Goal: Information Seeking & Learning: Find specific fact

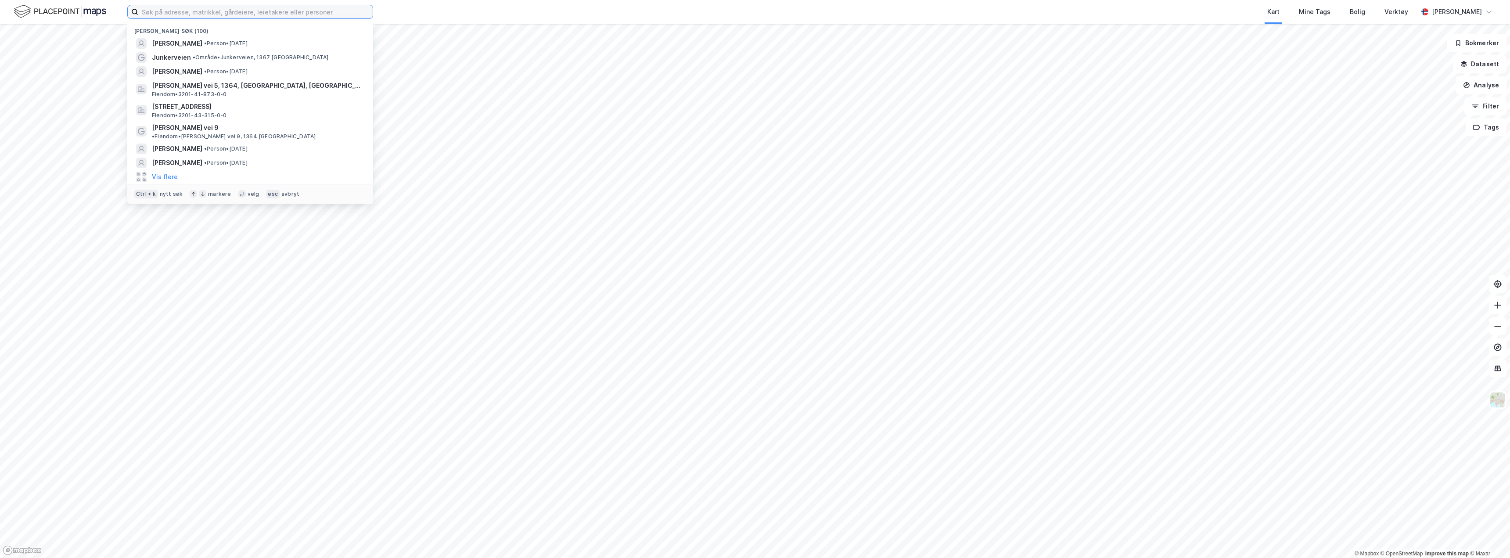
click at [247, 14] on input at bounding box center [255, 11] width 234 height 13
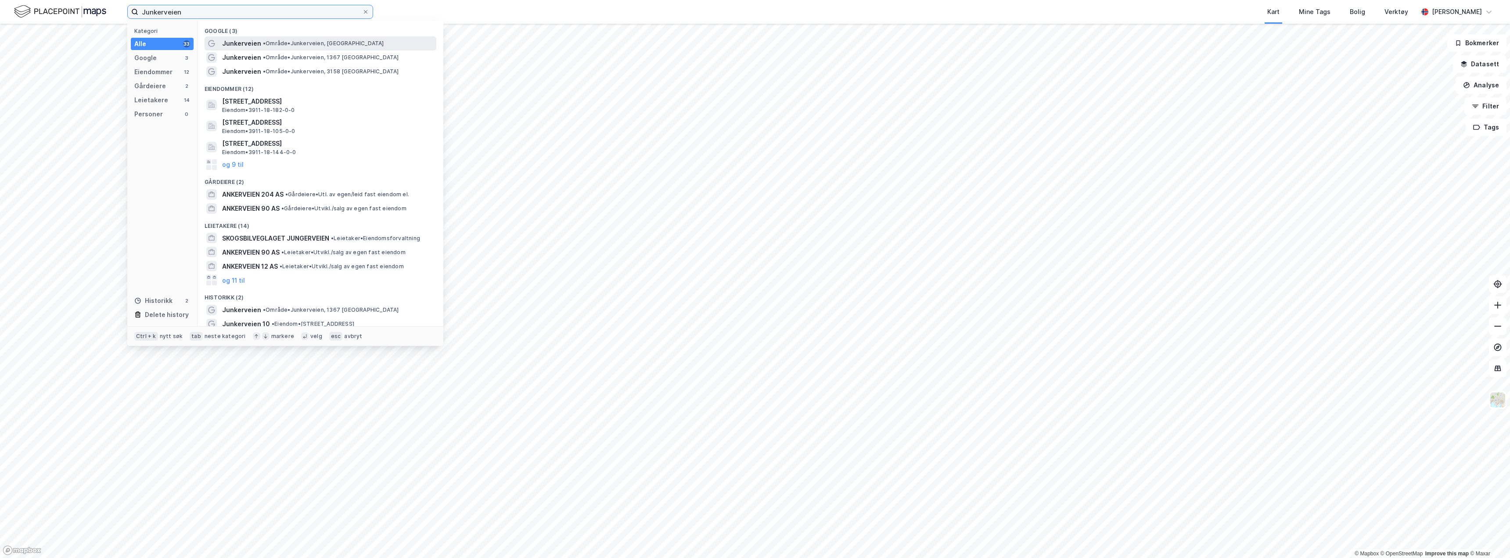
type input "Junkerveien"
click at [275, 39] on div "Junkerveien • Område • [GEOGRAPHIC_DATA], [GEOGRAPHIC_DATA]" at bounding box center [328, 43] width 213 height 11
drag, startPoint x: 216, startPoint y: 9, endPoint x: 128, endPoint y: -4, distance: 88.8
click at [128, 0] on html "Junkerveien Kategori Alle 34 Google 3 Eiendommer 12 Gårdeiere 2 Leietakere 14 P…" at bounding box center [755, 279] width 1510 height 558
click at [294, 53] on div "Junkerveien • Område • [GEOGRAPHIC_DATA], 1367 [GEOGRAPHIC_DATA]" at bounding box center [328, 57] width 213 height 11
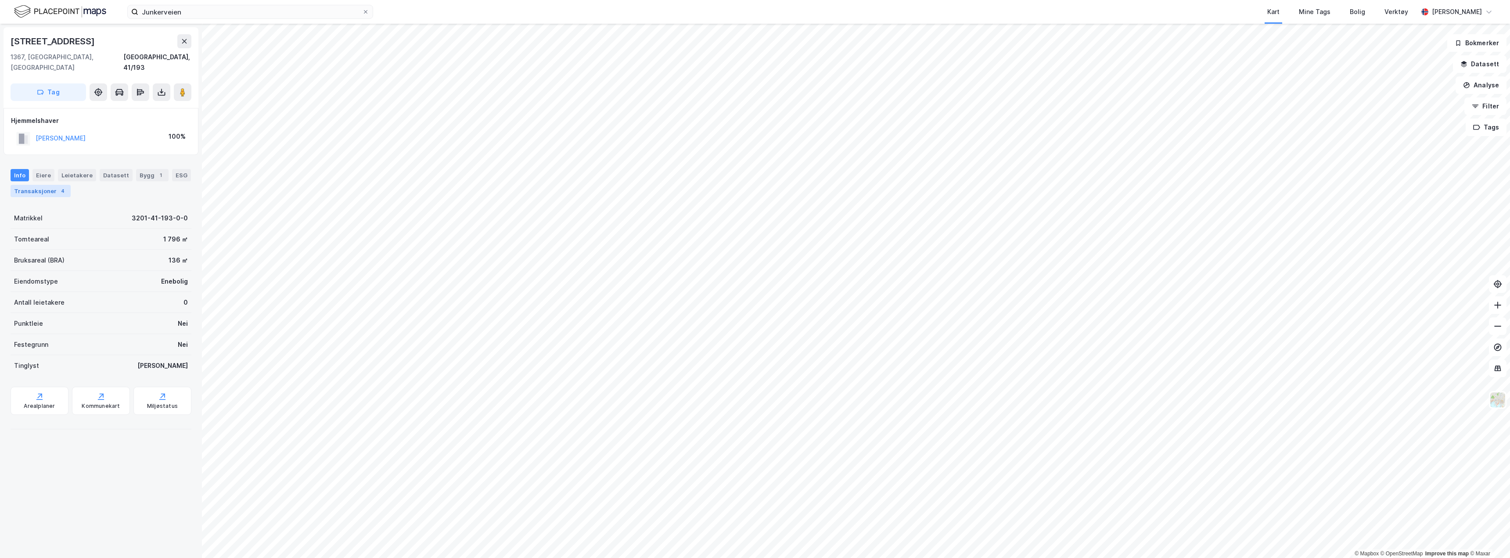
click at [49, 185] on div "Transaksjoner 4" at bounding box center [41, 191] width 60 height 12
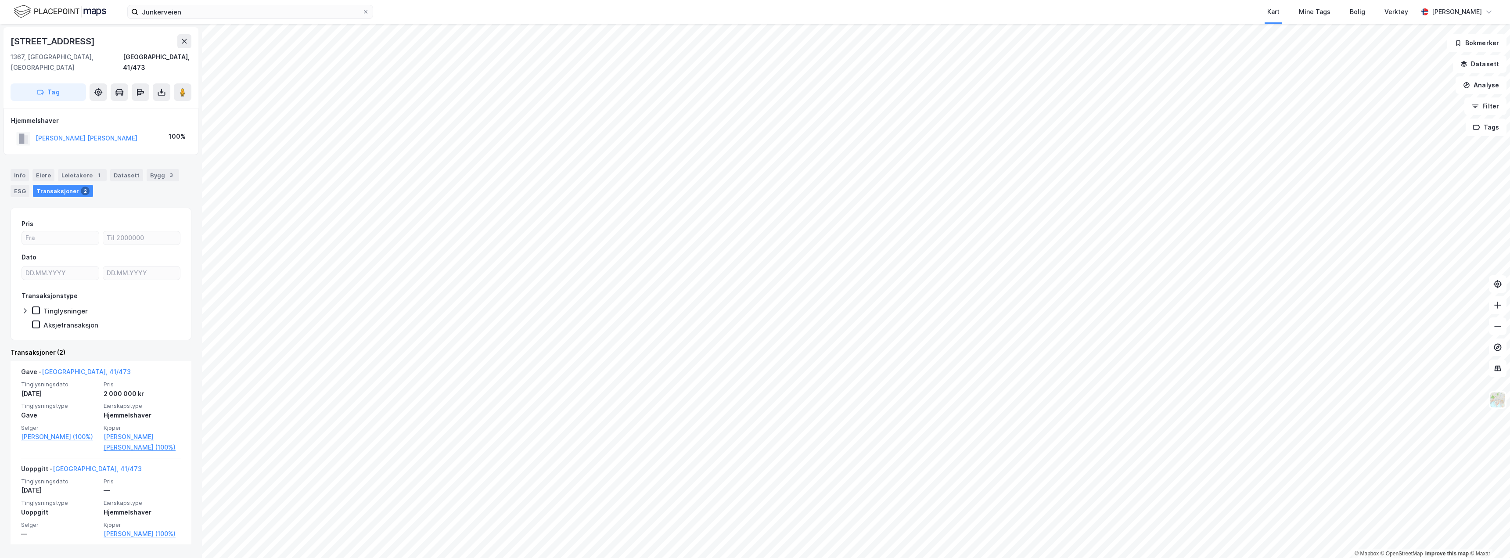
drag, startPoint x: 1229, startPoint y: 16, endPoint x: 1203, endPoint y: 14, distance: 26.9
click at [1203, 14] on div "Kart Mine Tags Bolig Verktøy" at bounding box center [916, 12] width 1003 height 24
click at [1497, 305] on icon at bounding box center [1498, 305] width 7 height 1
click at [1498, 329] on icon at bounding box center [1498, 326] width 9 height 9
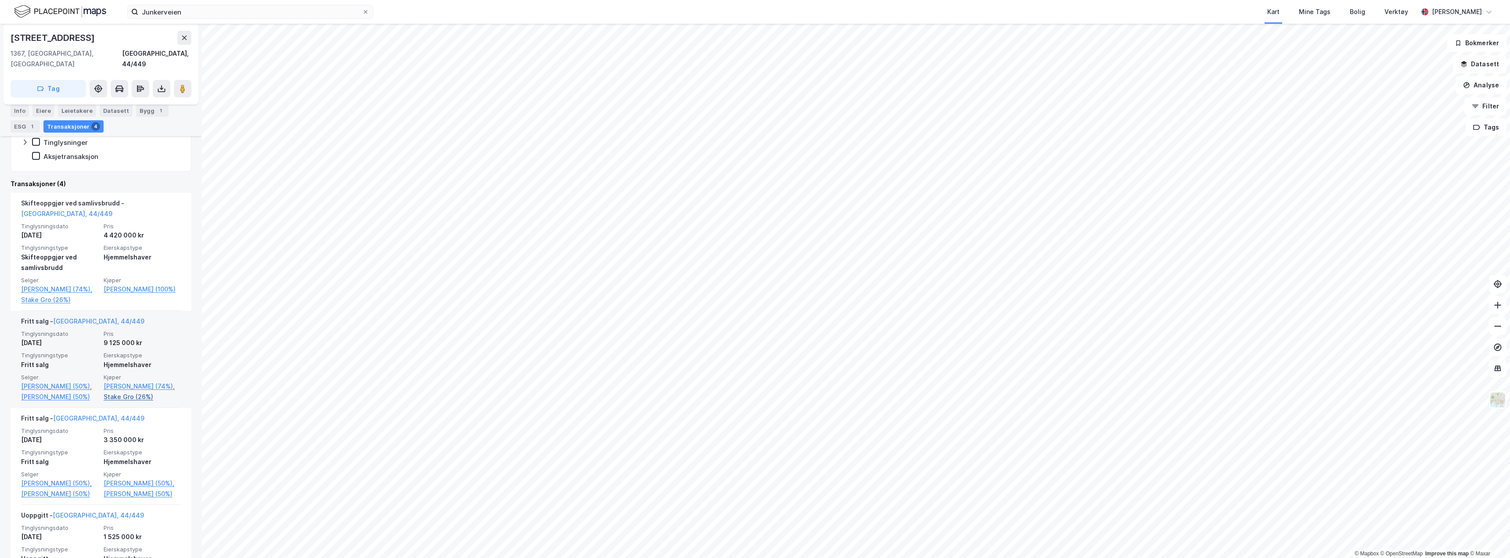
scroll to position [176, 0]
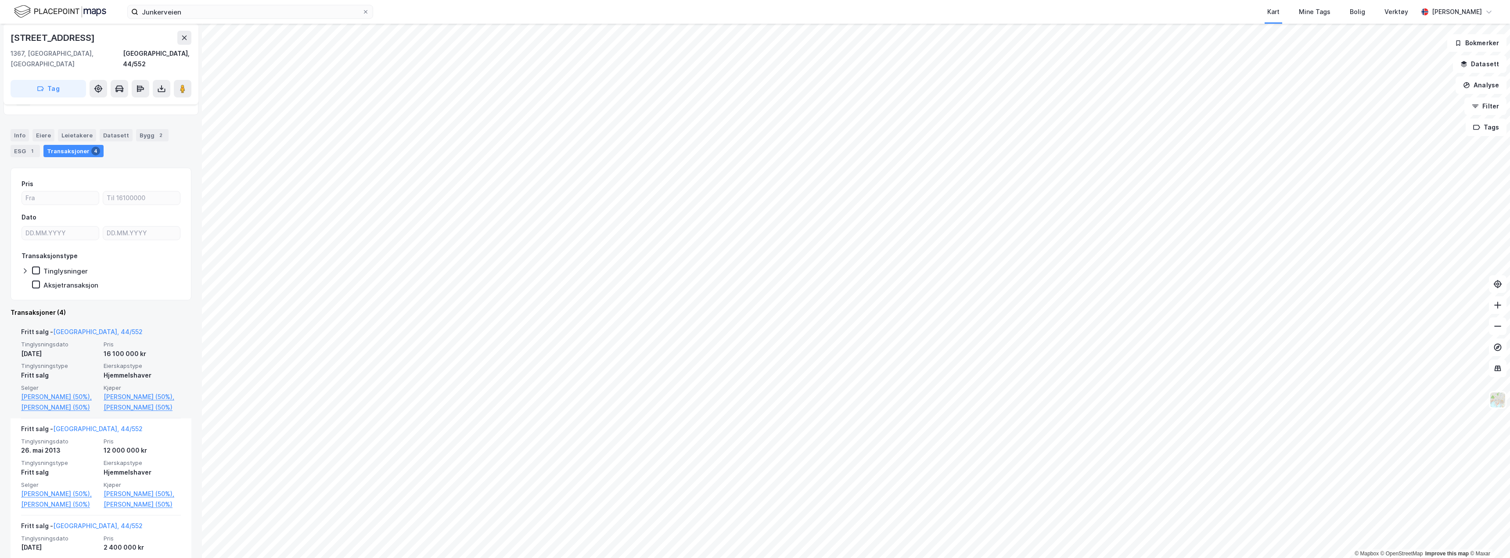
scroll to position [44, 0]
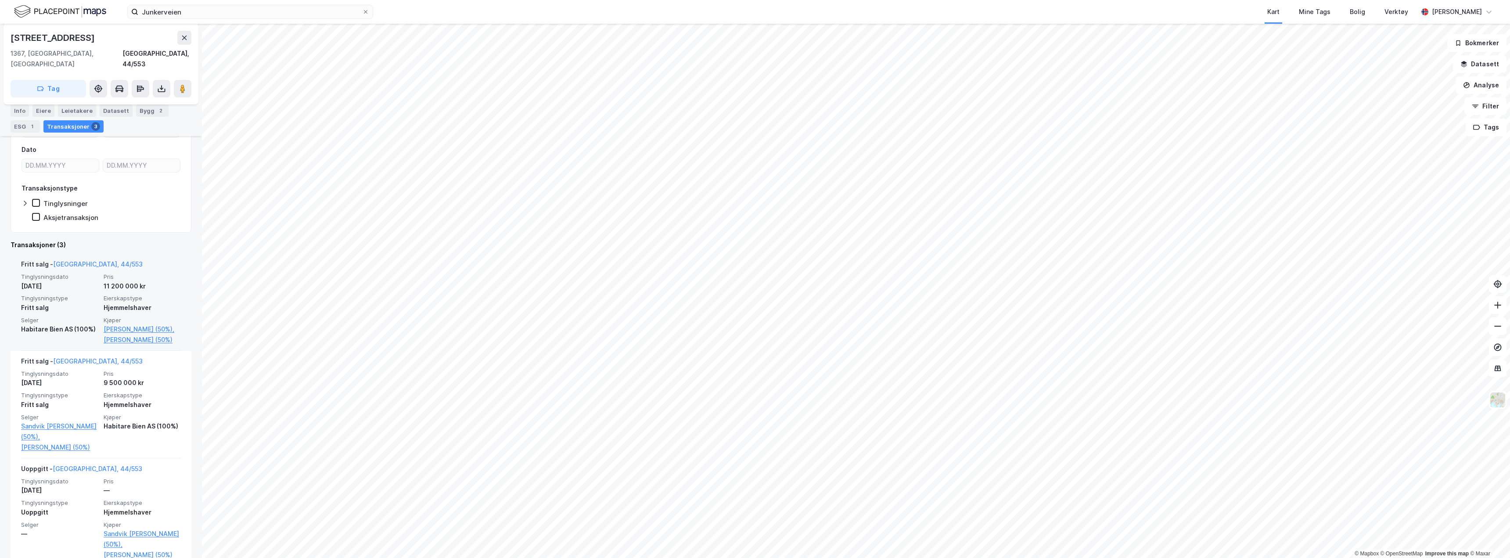
scroll to position [110, 0]
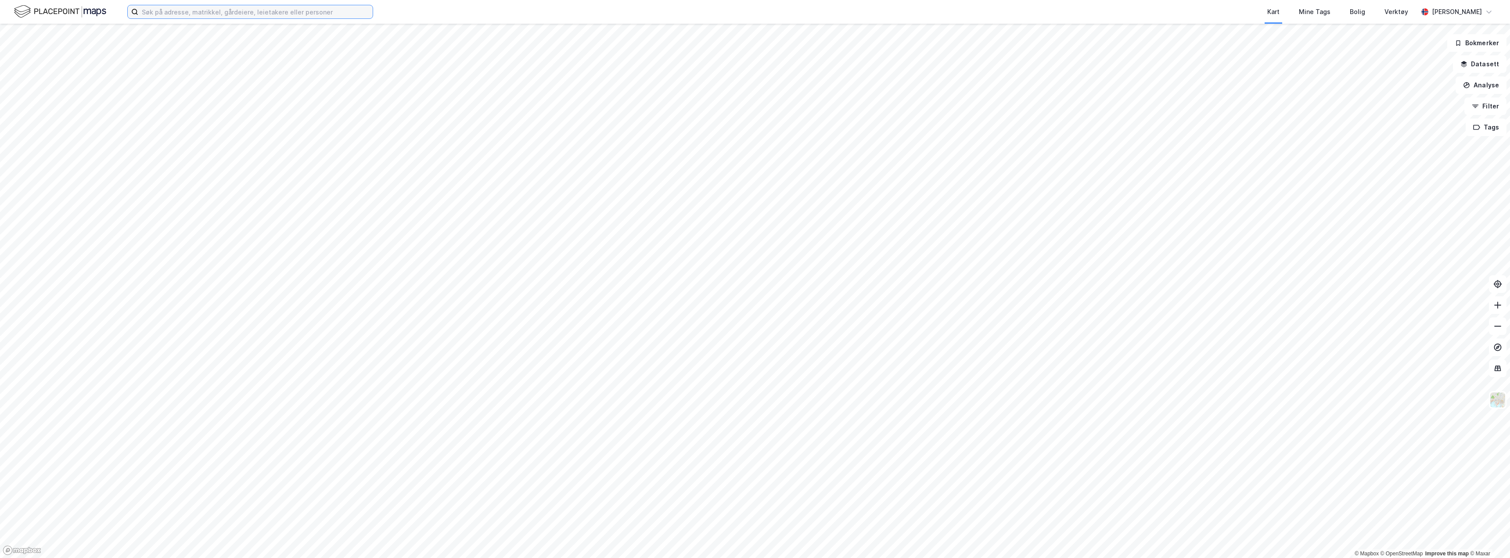
click at [351, 7] on input at bounding box center [255, 11] width 234 height 13
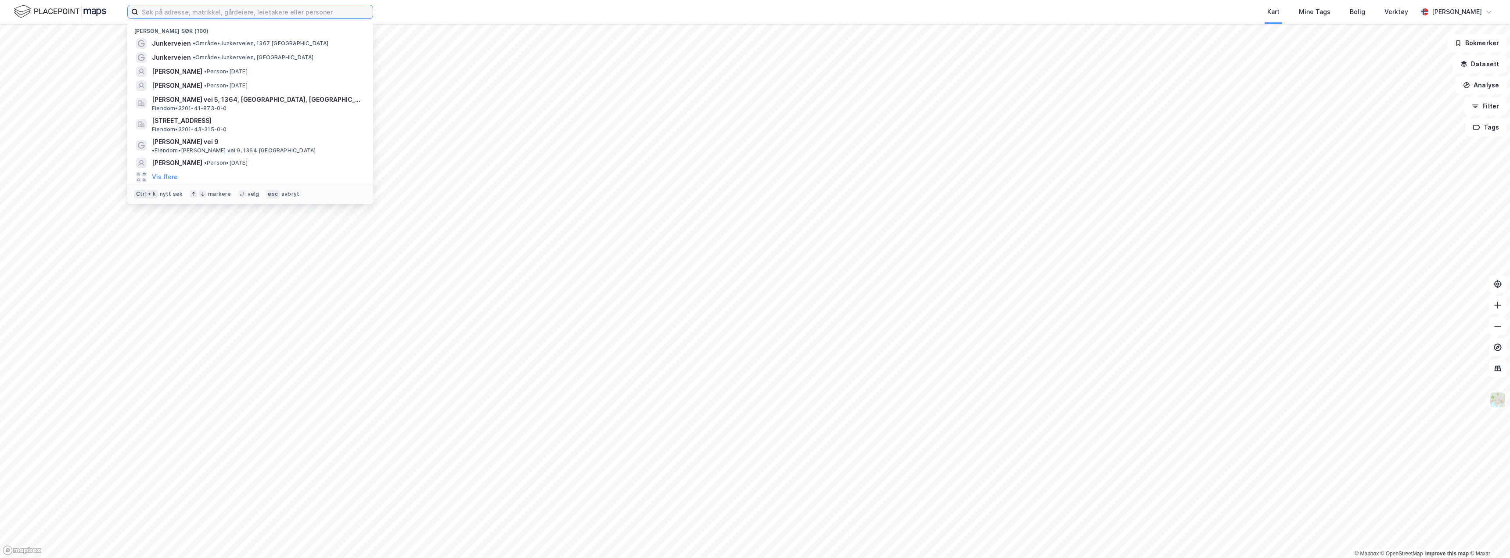
paste input "Lucrecia [PERSON_NAME]"
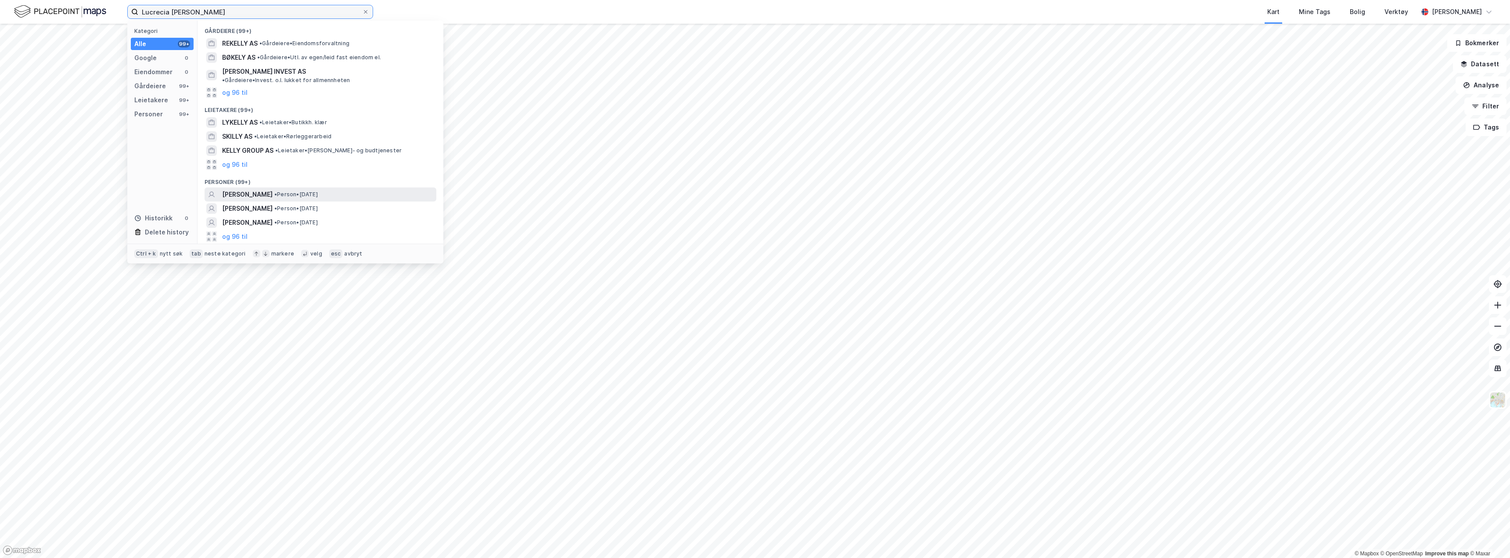
type input "Lucrecia [PERSON_NAME]"
click at [374, 189] on div "LUCRECIA O'KELLY MURO BELAUNDE • Person • 16. apr. 1962" at bounding box center [328, 194] width 213 height 11
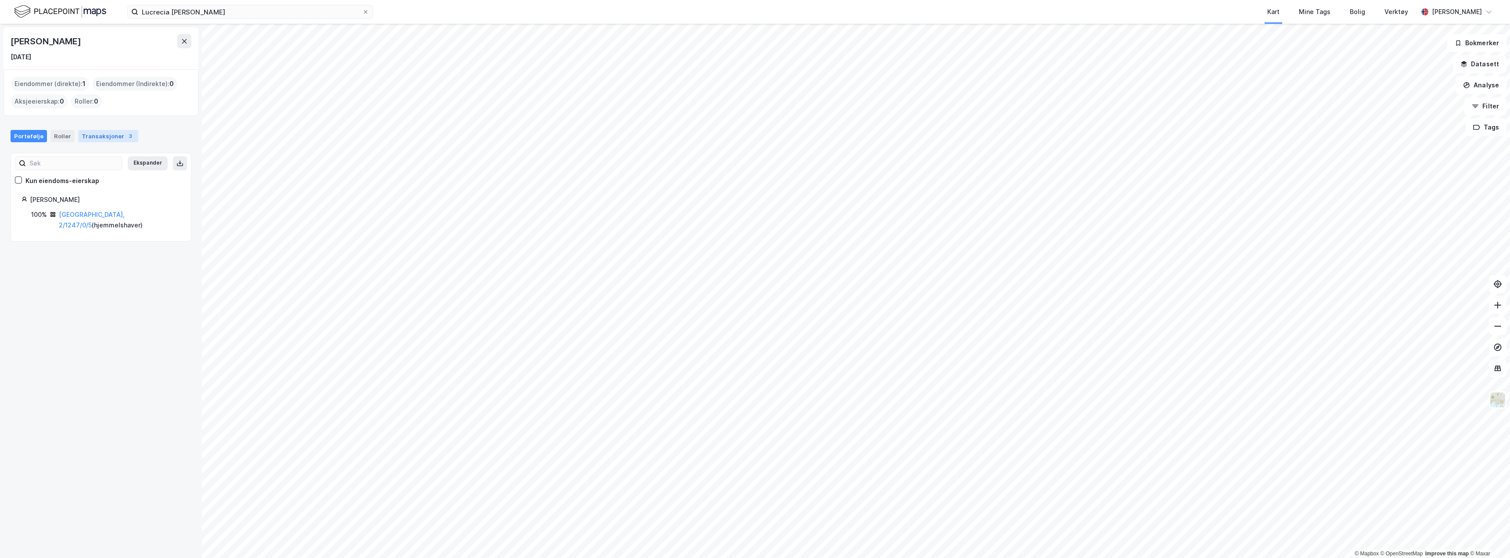
click at [107, 135] on div "Transaksjoner 3" at bounding box center [108, 136] width 60 height 12
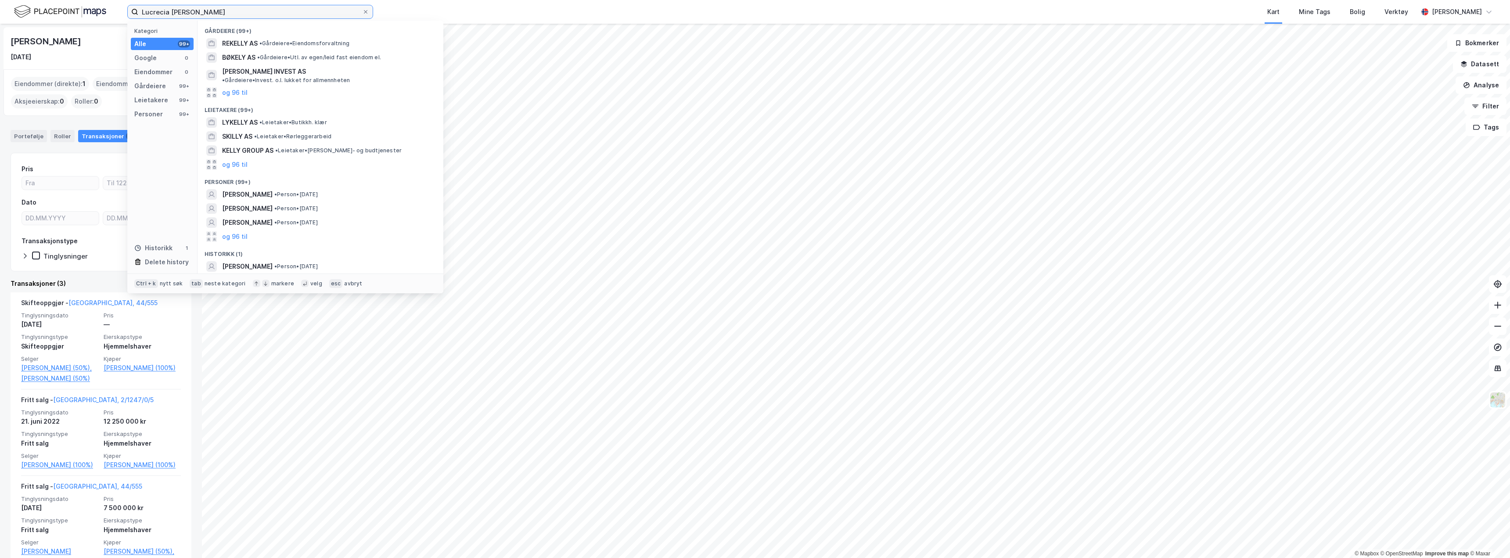
drag, startPoint x: 252, startPoint y: 10, endPoint x: 136, endPoint y: 1, distance: 116.7
click at [136, 1] on div "Lucrecia O'Kelly Muro Belaunde Kategori Alle 99+ Google 0 Eiendommer 0 Gårdeier…" at bounding box center [755, 12] width 1510 height 24
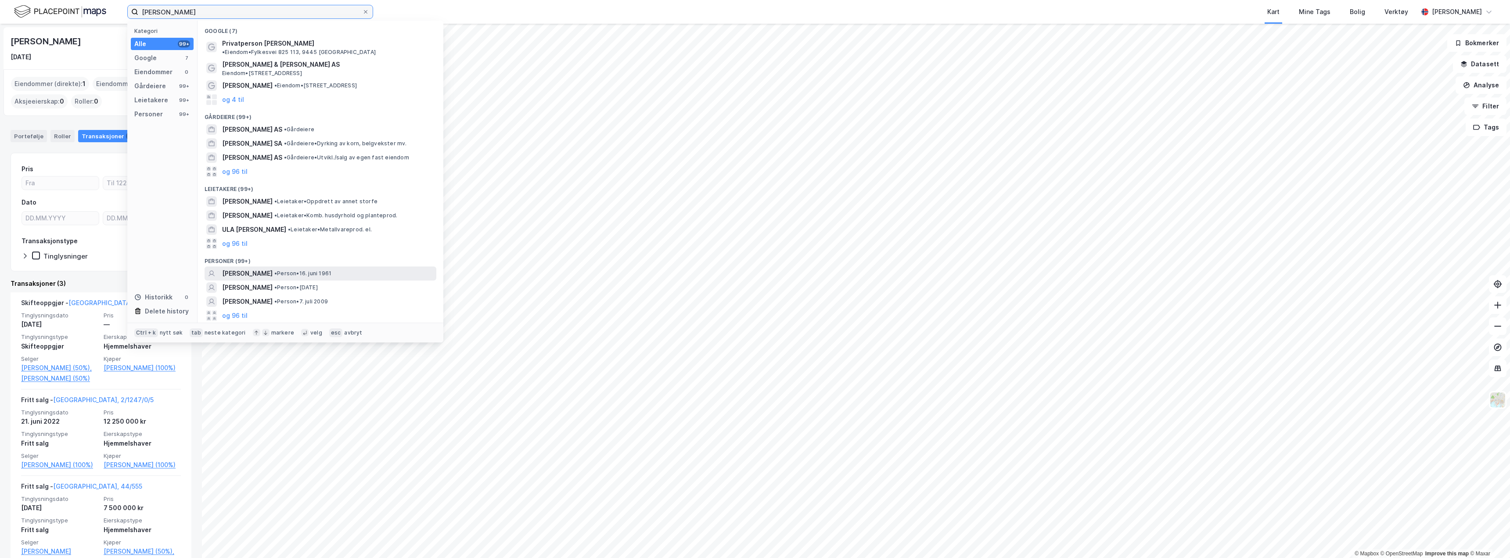
type input "Ulf Sander Nilsen"
click at [307, 268] on div "ULF BERTIL SANDER NILSEN • Person • 16. juni 1961" at bounding box center [328, 273] width 213 height 11
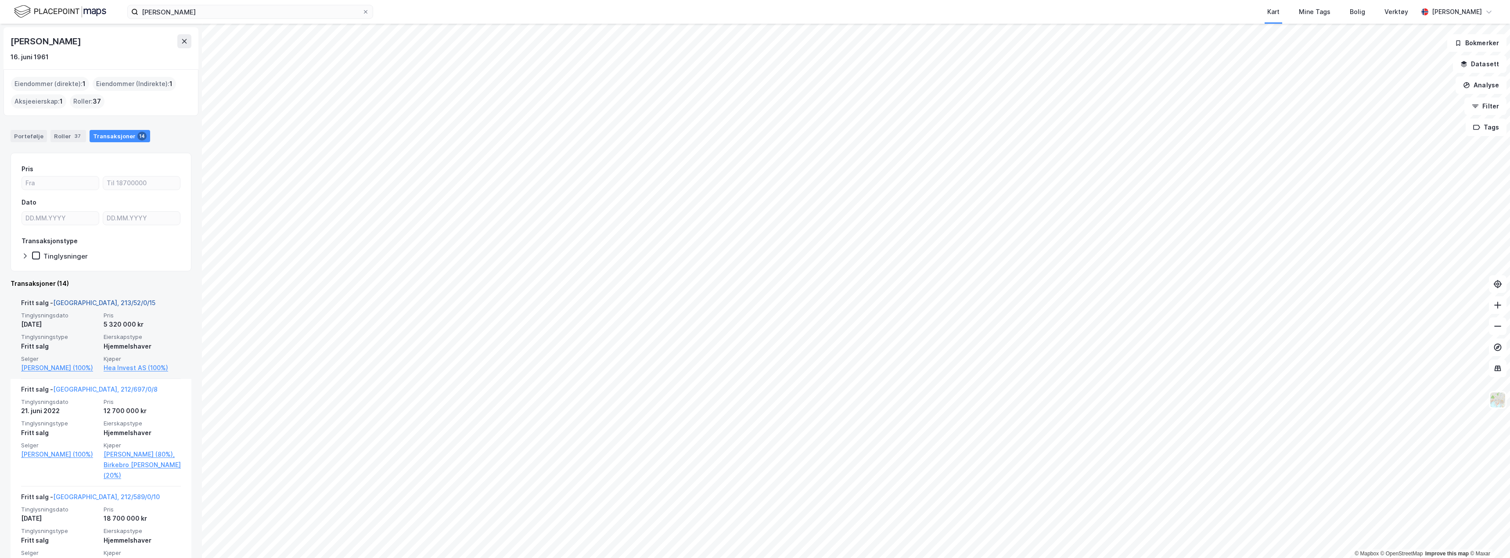
click at [95, 305] on link "Oslo, 213/52/0/15" at bounding box center [104, 302] width 102 height 7
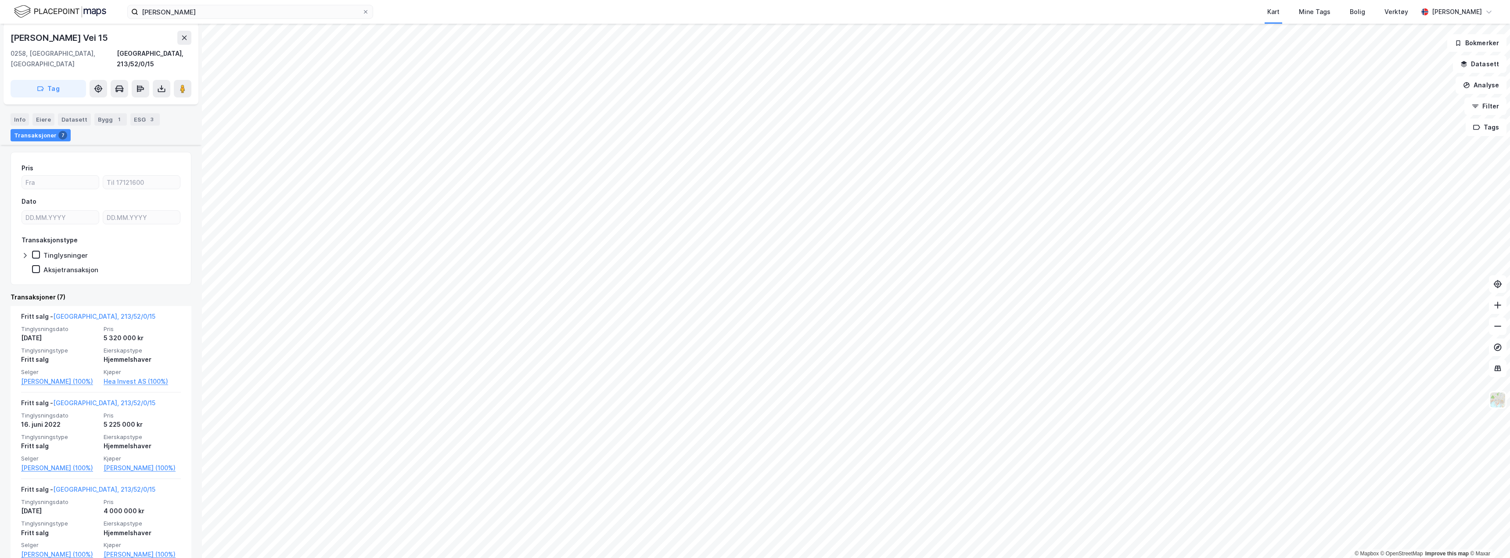
scroll to position [176, 0]
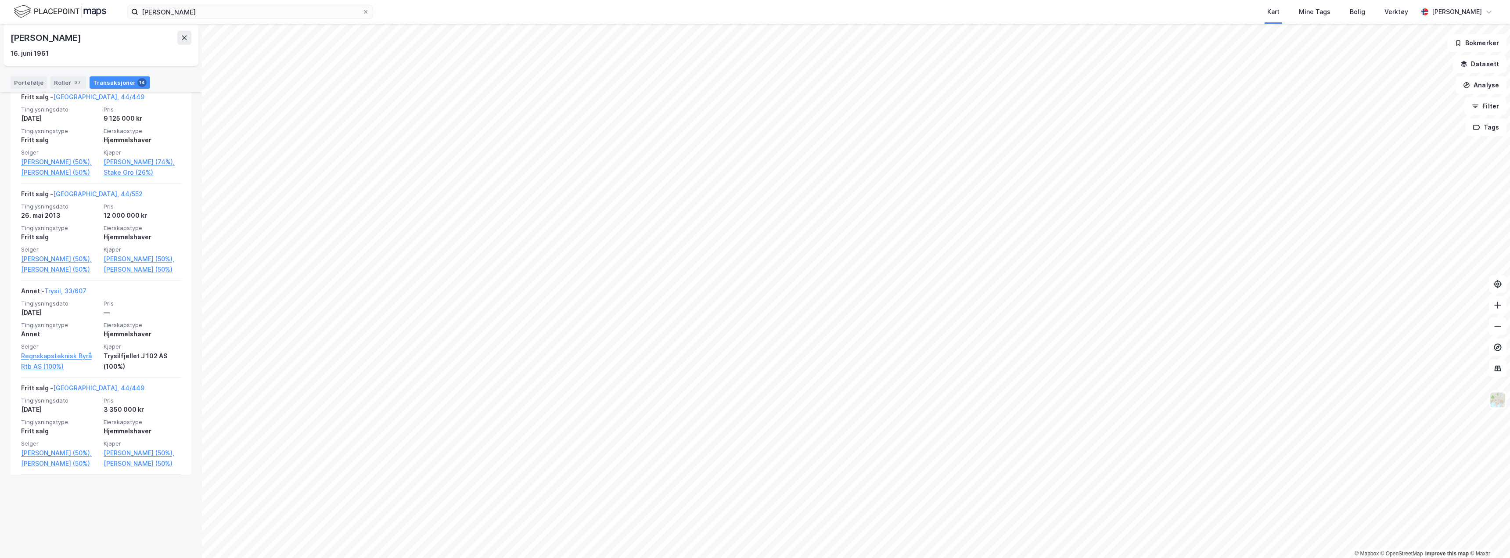
scroll to position [966, 0]
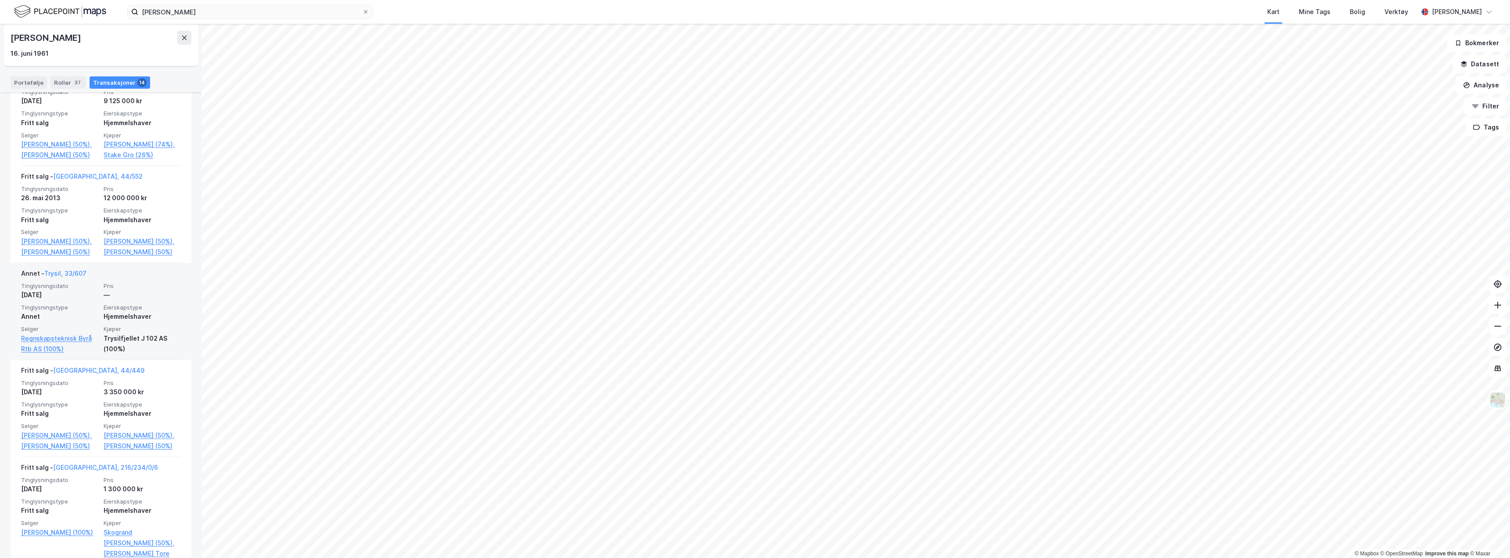
click at [154, 354] on div "Trysilfjellet J 102 AS (100%)" at bounding box center [142, 343] width 77 height 21
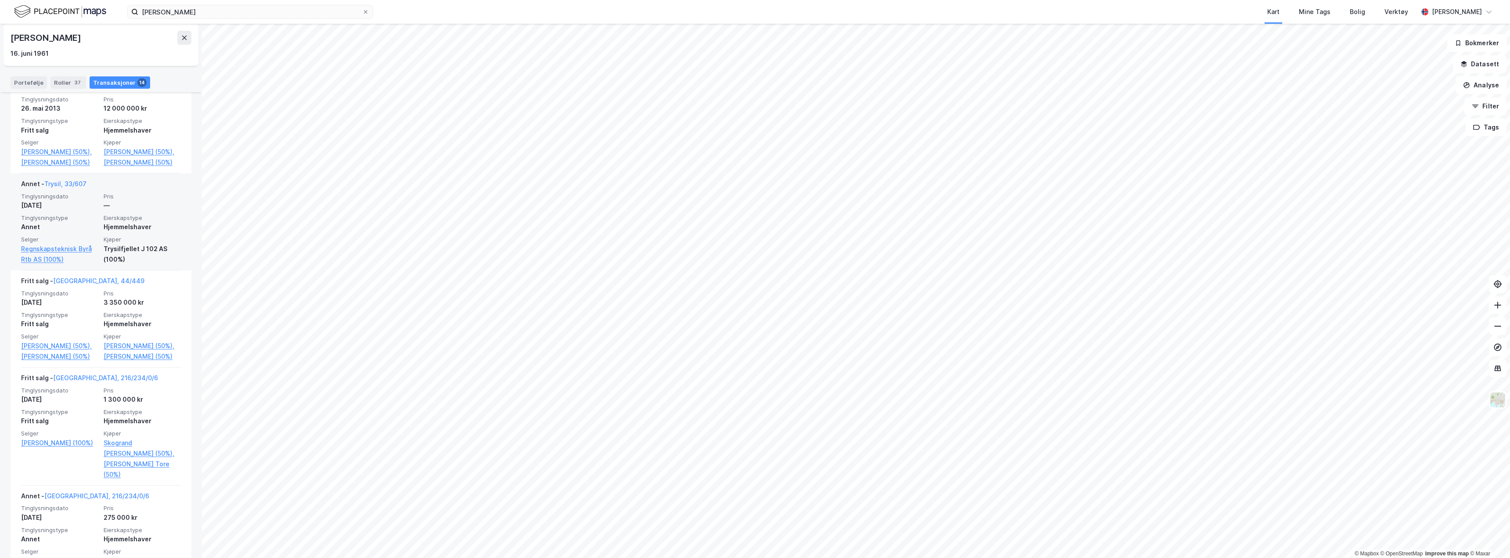
scroll to position [1054, 0]
click at [125, 267] on div "Trysilfjellet J 102 AS (100%)" at bounding box center [142, 255] width 77 height 21
click at [126, 234] on div "Hjemmelshaver" at bounding box center [142, 228] width 77 height 11
click at [79, 189] on link "Trysil, 33/607" at bounding box center [65, 185] width 42 height 7
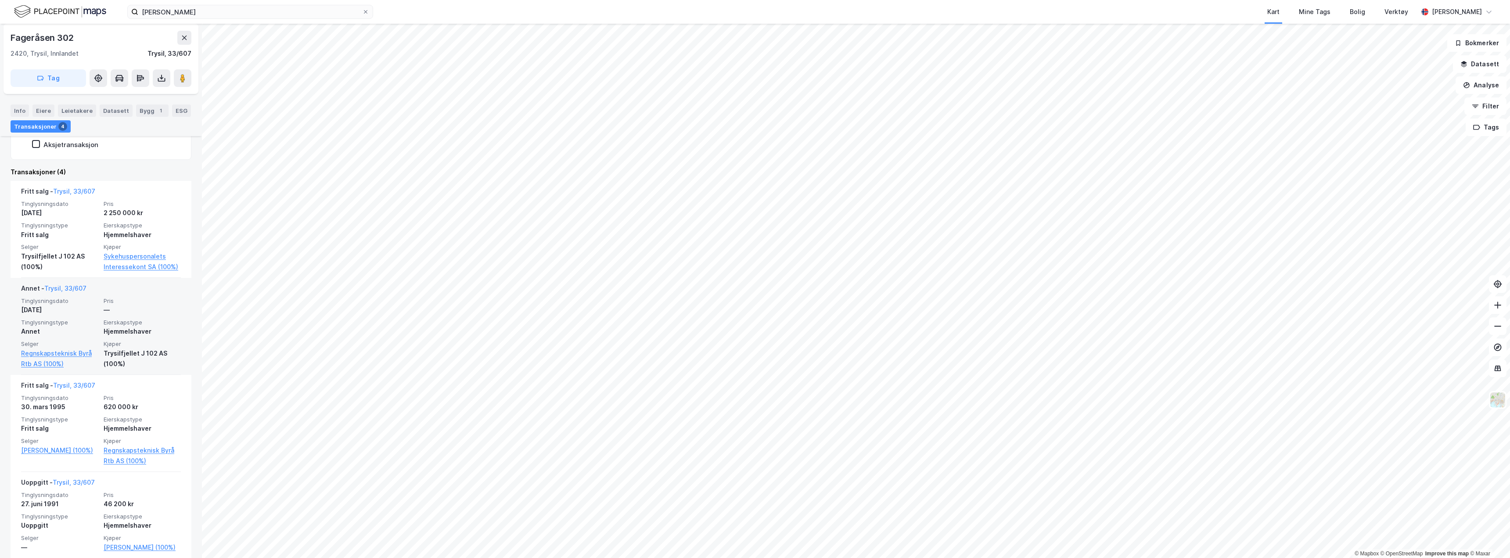
scroll to position [285, 0]
